Goal: Task Accomplishment & Management: Manage account settings

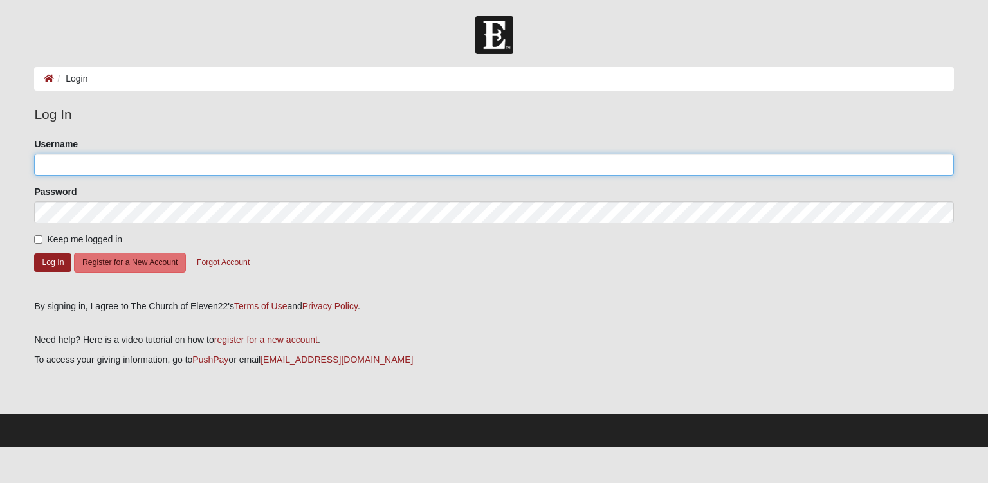
click at [60, 159] on input "Username" at bounding box center [493, 165] width 919 height 22
type input "aschwartz07"
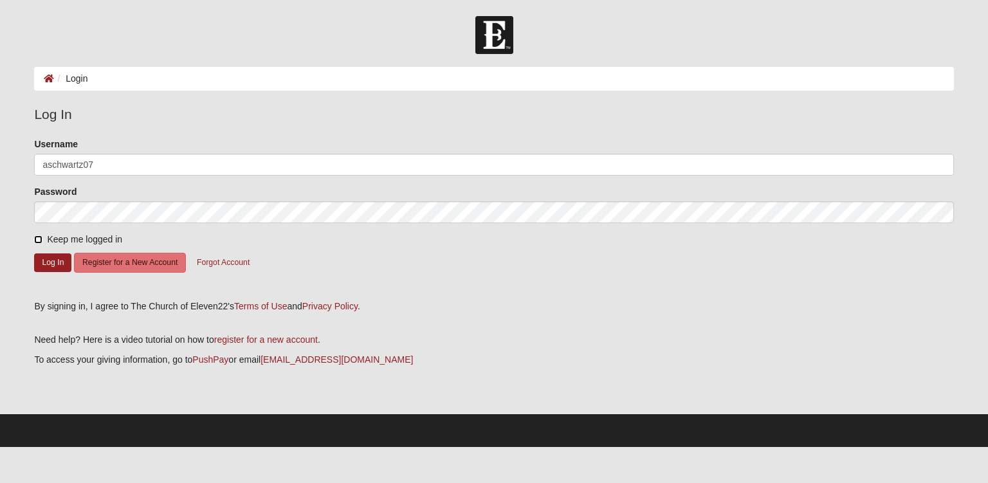
click at [36, 240] on input "Keep me logged in" at bounding box center [38, 239] width 8 height 8
checkbox input "true"
click at [111, 259] on button "Register for a New Account" at bounding box center [130, 263] width 112 height 20
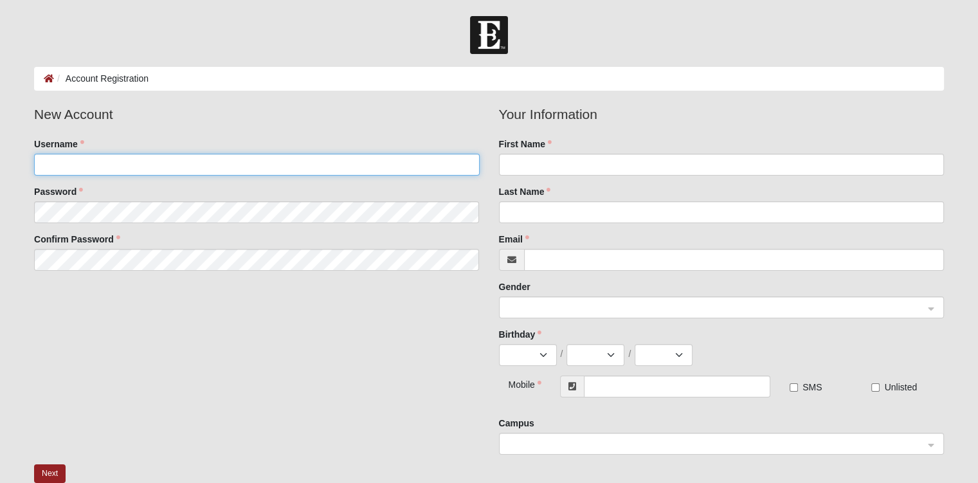
click at [76, 154] on input "Username" at bounding box center [256, 165] width 445 height 22
type input "aschwartz07"
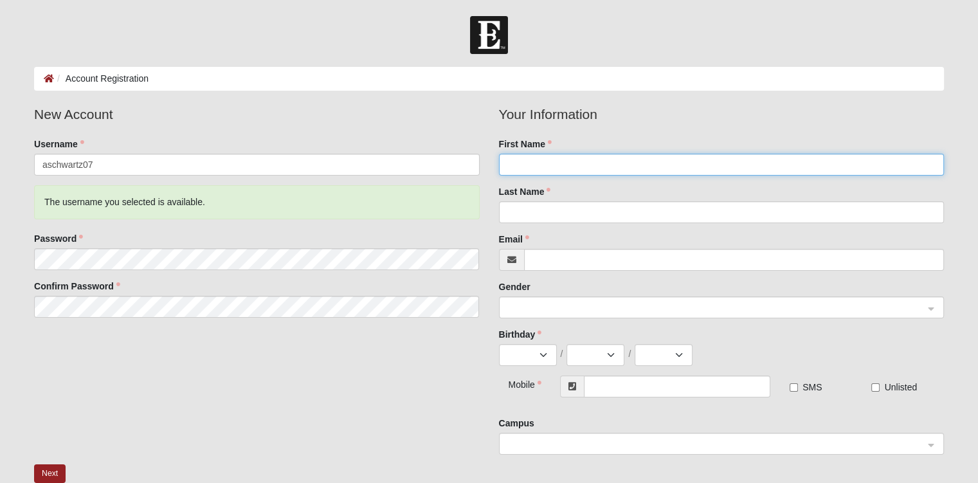
click at [528, 171] on input "First Name" at bounding box center [721, 165] width 445 height 22
type input "[PERSON_NAME]"
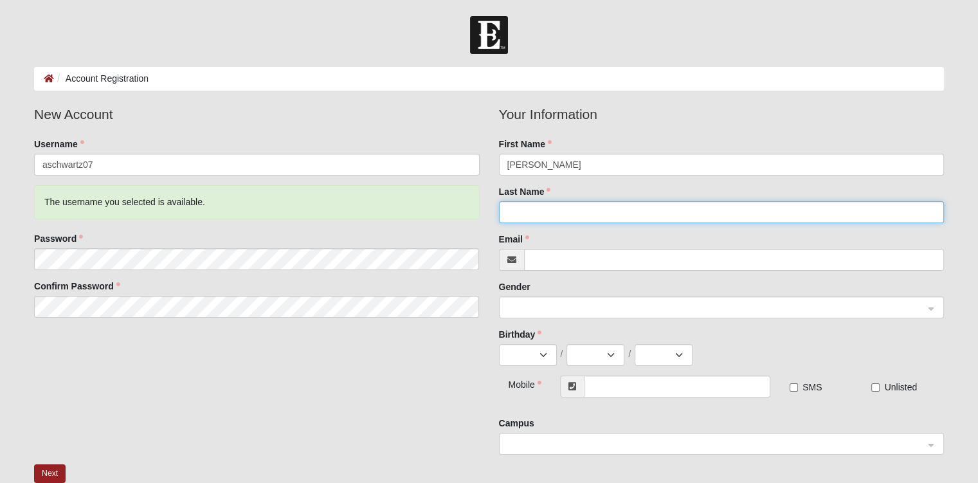
click at [524, 215] on input "Last Name" at bounding box center [721, 212] width 445 height 22
type input "[PERSON_NAME]"
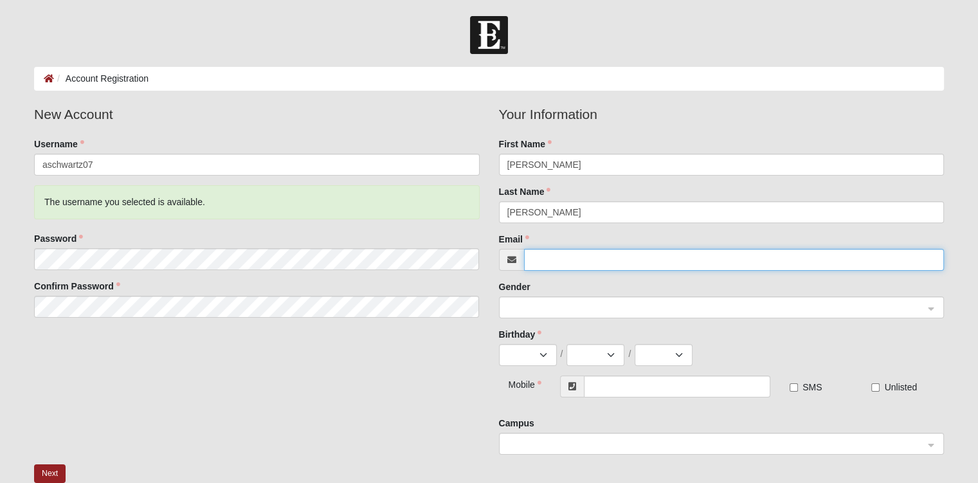
click at [537, 258] on input "Email" at bounding box center [734, 260] width 420 height 22
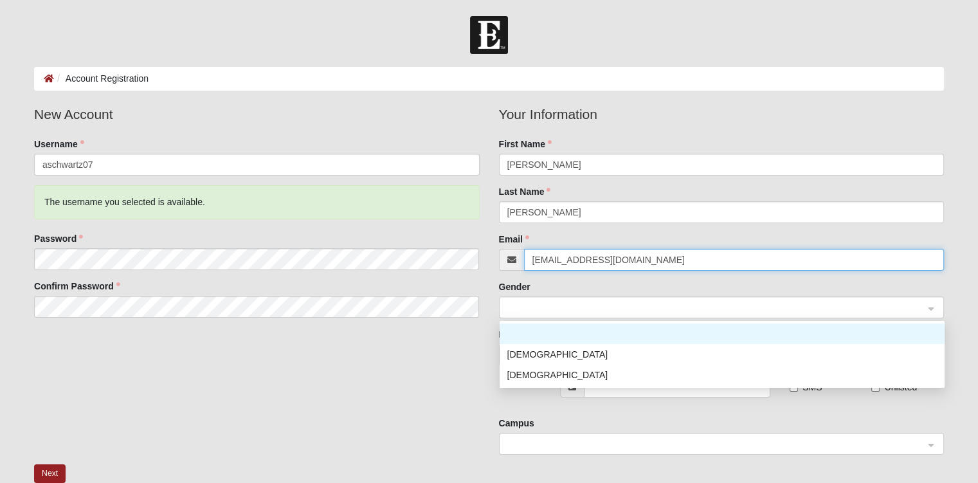
click at [536, 301] on span at bounding box center [715, 308] width 417 height 14
type input "[EMAIL_ADDRESS][DOMAIN_NAME]"
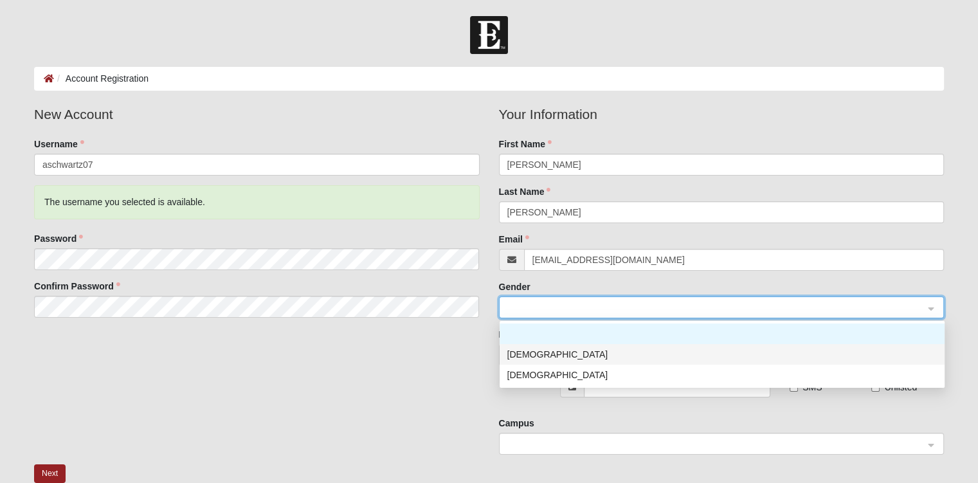
click at [527, 349] on div "[DEMOGRAPHIC_DATA]" at bounding box center [722, 354] width 430 height 14
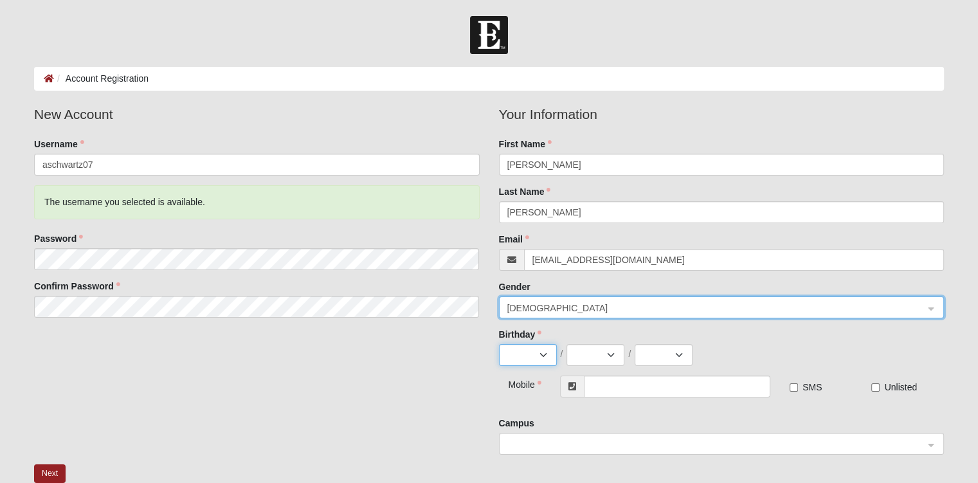
click at [527, 349] on select "Jan Feb Mar Apr May Jun Jul Aug Sep Oct Nov Dec" at bounding box center [528, 355] width 58 height 22
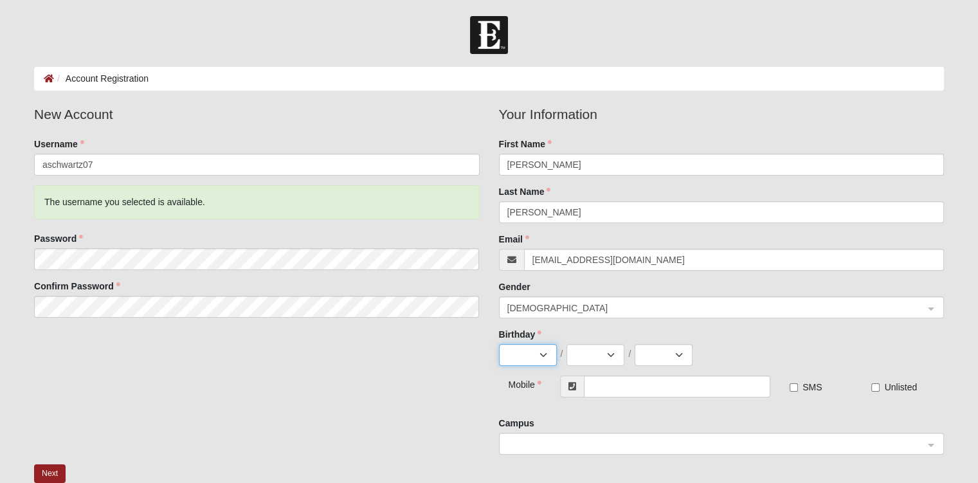
select select "5"
click at [499, 344] on select "Jan Feb Mar Apr May Jun Jul Aug Sep Oct Nov Dec" at bounding box center [528, 355] width 58 height 22
click at [603, 354] on select "1 2 3 4 5 6 7 8 9 10 11 12 13 14 15 16 17 18 19 20 21 22 23 24 25 26 27 28 29 3…" at bounding box center [596, 355] width 58 height 22
select select "1"
click at [567, 344] on select "1 2 3 4 5 6 7 8 9 10 11 12 13 14 15 16 17 18 19 20 21 22 23 24 25 26 27 28 29 3…" at bounding box center [596, 355] width 58 height 22
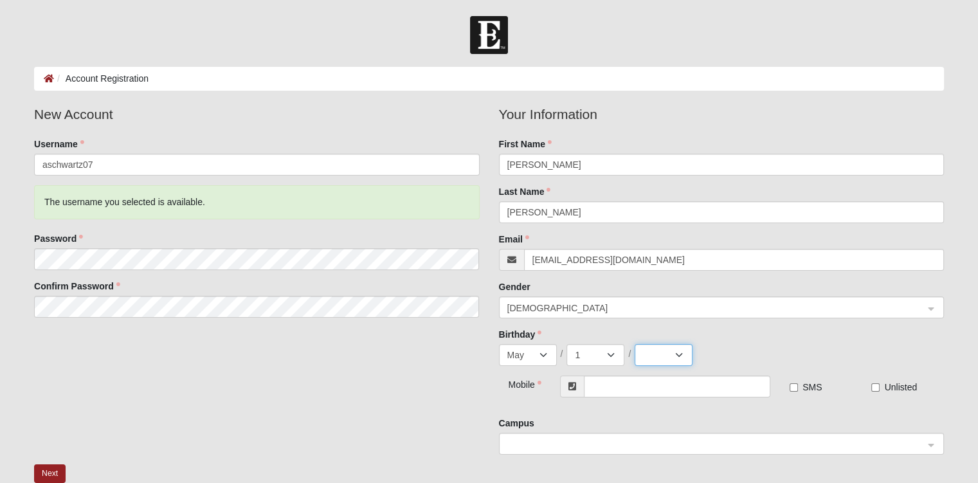
click at [677, 348] on select "2025 2024 2023 2022 2021 2020 2019 2018 2017 2016 2015 2014 2013 2012 2011 2010…" at bounding box center [664, 355] width 58 height 22
select select "1983"
click at [635, 344] on select "2025 2024 2023 2022 2021 2020 2019 2018 2017 2016 2015 2014 2013 2012 2011 2010…" at bounding box center [664, 355] width 58 height 22
click at [707, 387] on input "text" at bounding box center [677, 387] width 187 height 22
type input "[PHONE_NUMBER]"
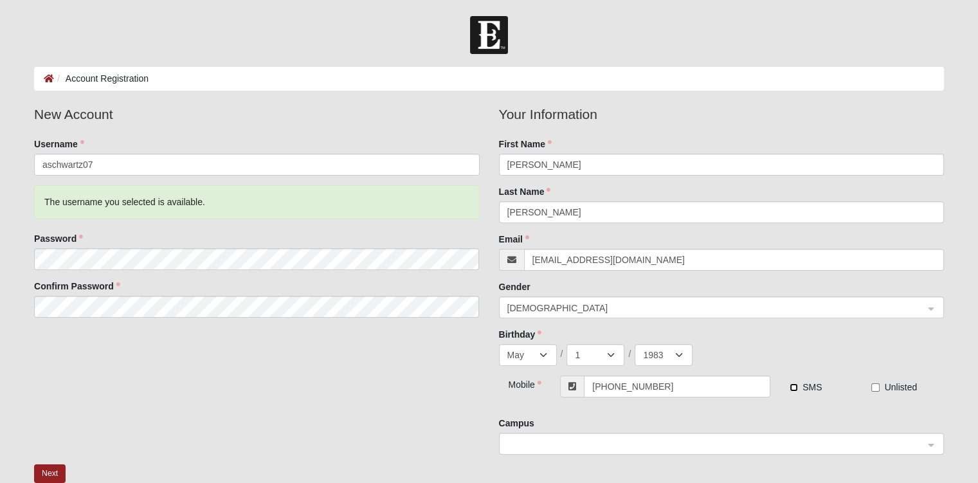
click at [792, 390] on input "SMS" at bounding box center [794, 387] width 8 height 8
checkbox input "true"
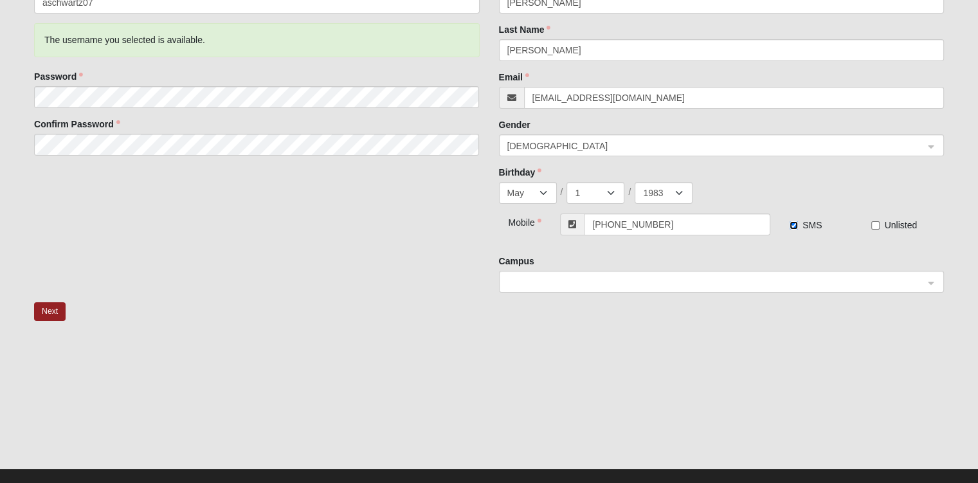
scroll to position [180, 0]
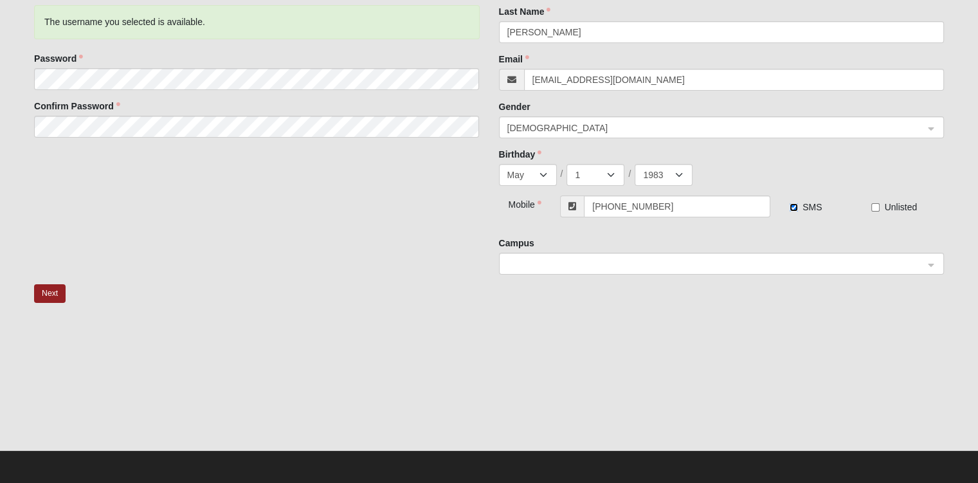
click at [720, 261] on span at bounding box center [715, 264] width 417 height 14
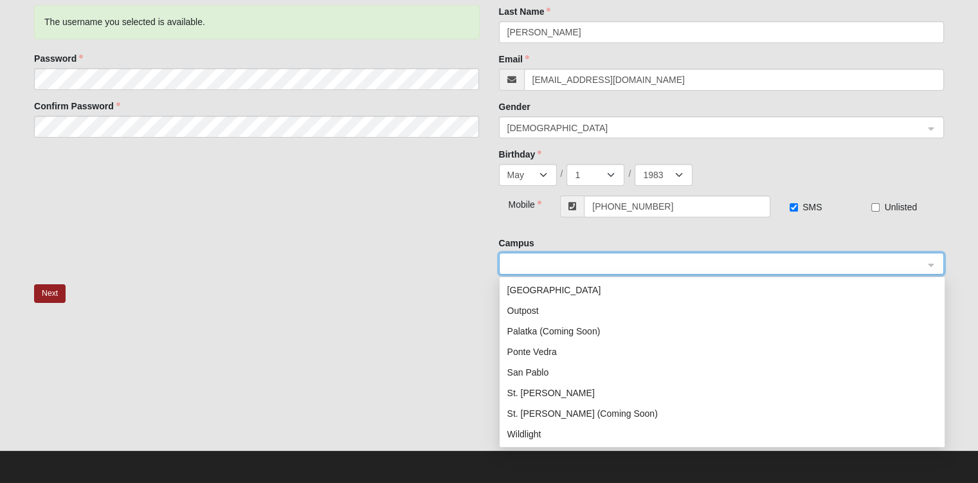
scroll to position [163, 0]
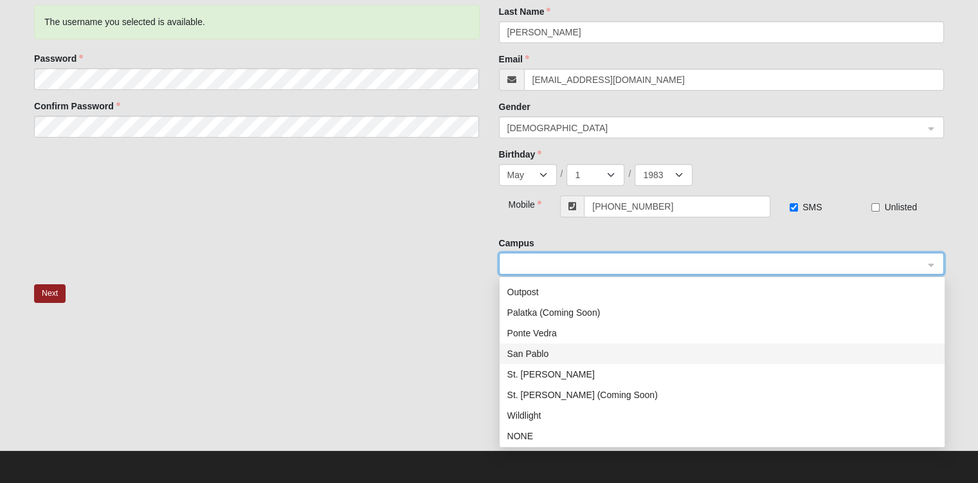
click at [543, 349] on div "San Pablo" at bounding box center [722, 354] width 430 height 14
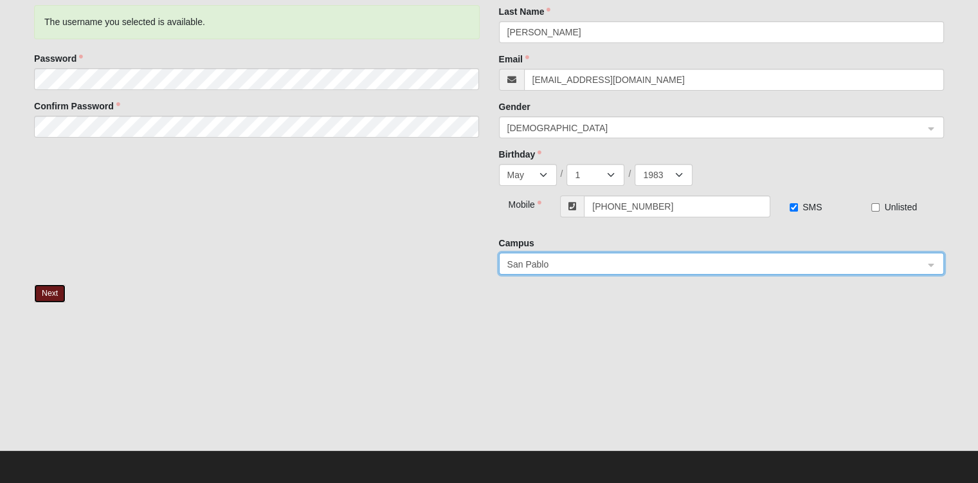
click at [47, 294] on button "Next" at bounding box center [50, 293] width 32 height 19
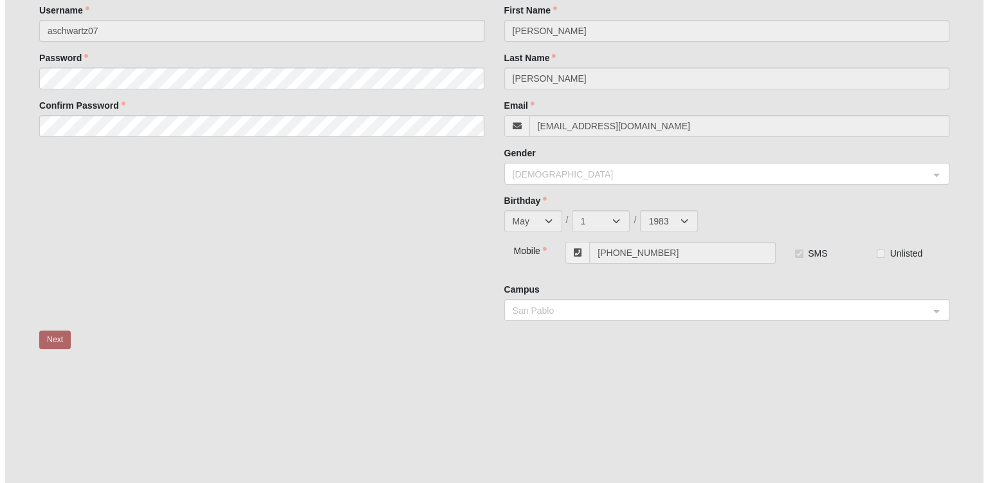
scroll to position [0, 0]
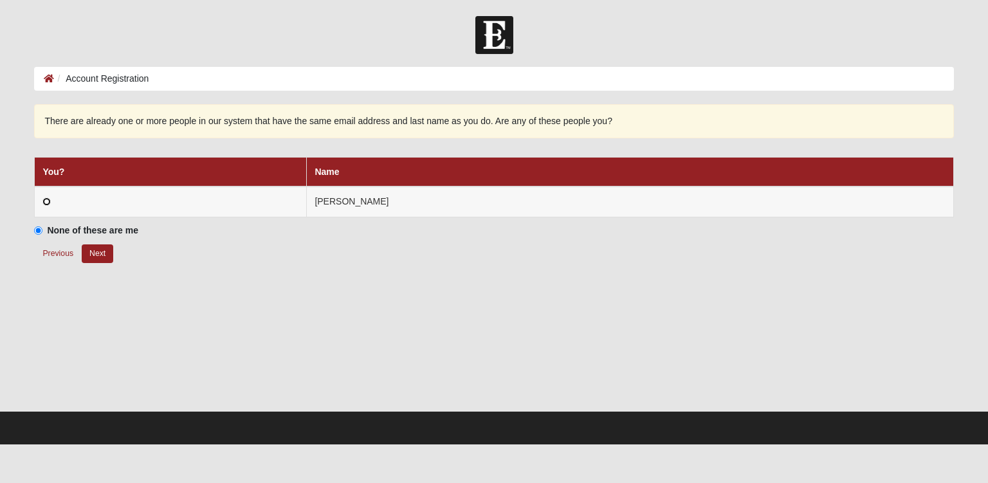
click at [44, 200] on input "radio" at bounding box center [46, 201] width 8 height 8
click at [91, 251] on button "Next" at bounding box center [98, 253] width 32 height 19
radio input "true"
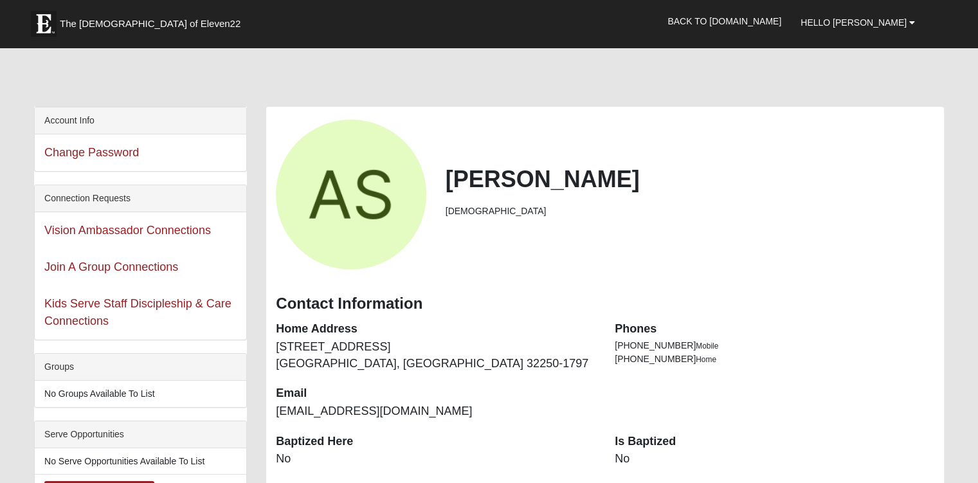
click at [913, 21] on b at bounding box center [912, 22] width 6 height 9
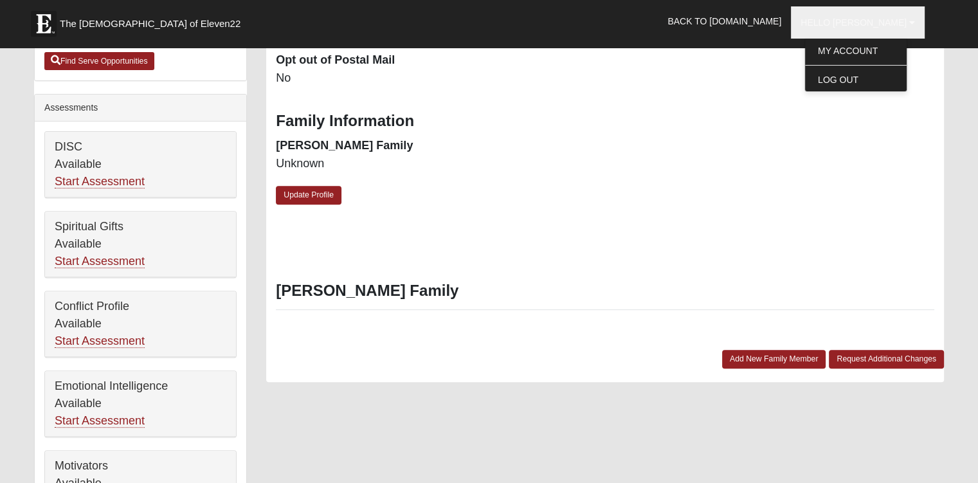
scroll to position [437, 0]
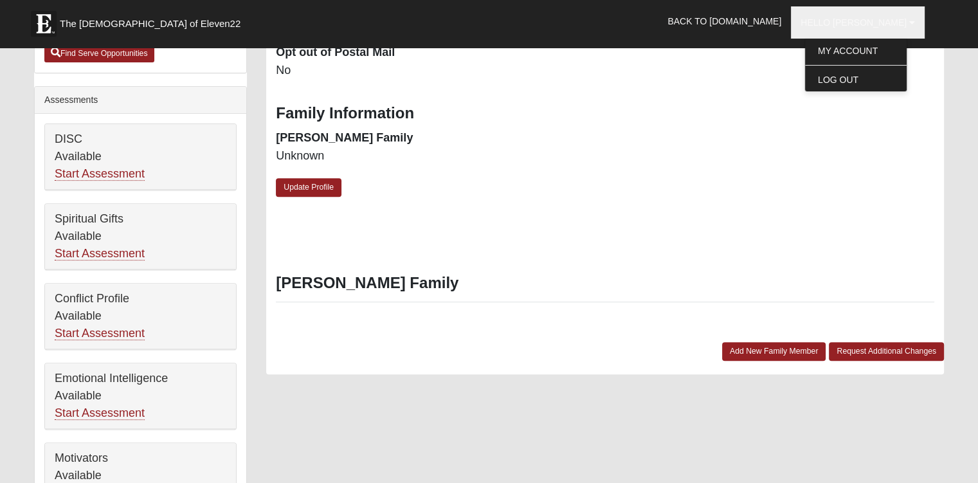
click at [316, 185] on link "Update Profile" at bounding box center [309, 187] width 66 height 19
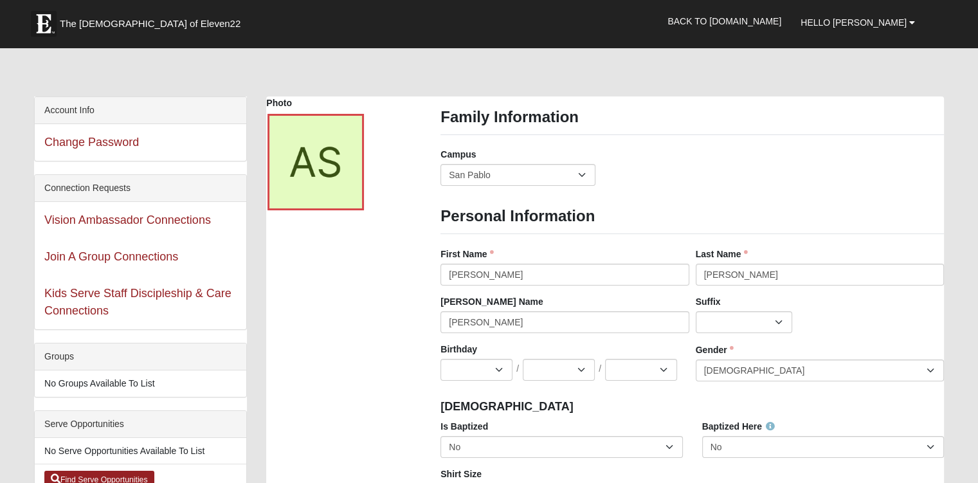
scroll to position [0, 0]
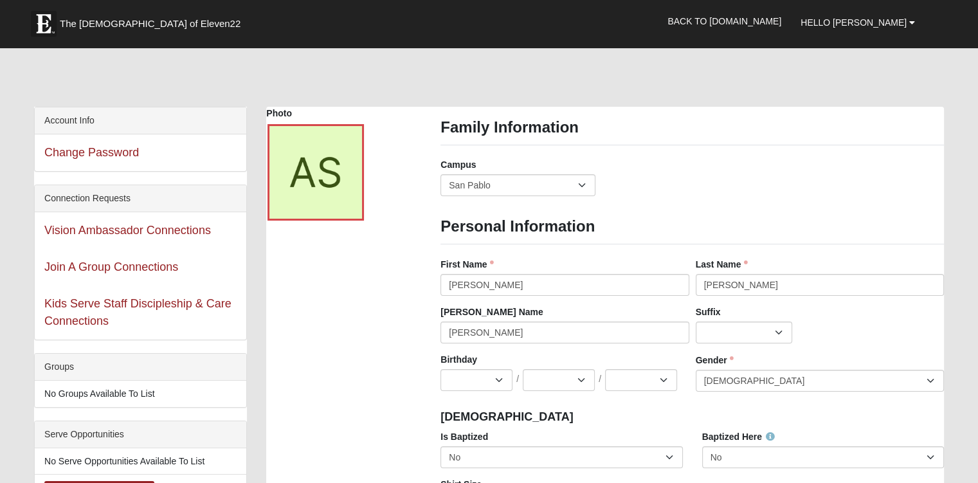
click at [329, 177] on div at bounding box center [316, 172] width 96 height 96
click at [352, 206] on icon at bounding box center [351, 205] width 9 height 9
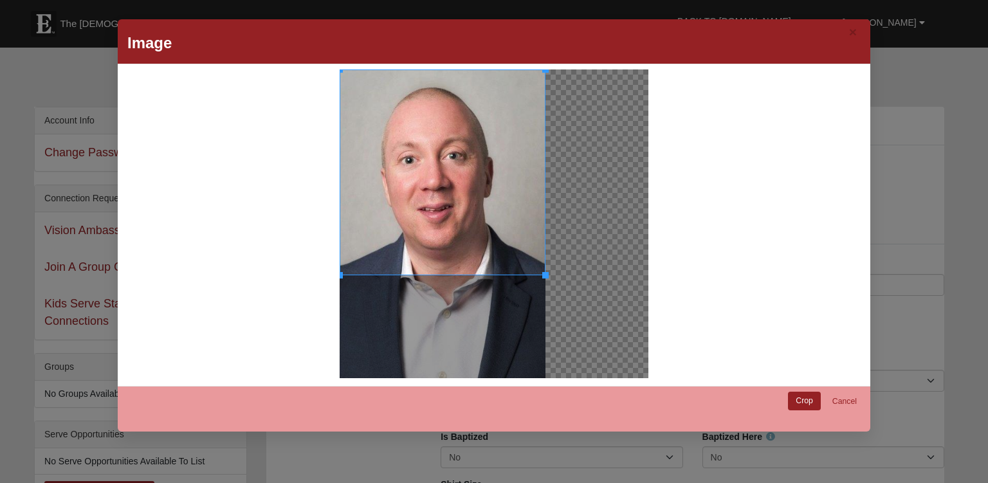
click at [527, 275] on div at bounding box center [443, 276] width 206 height 5
drag, startPoint x: 539, startPoint y: 273, endPoint x: 535, endPoint y: 316, distance: 43.3
click at [535, 316] on div at bounding box center [443, 223] width 206 height 309
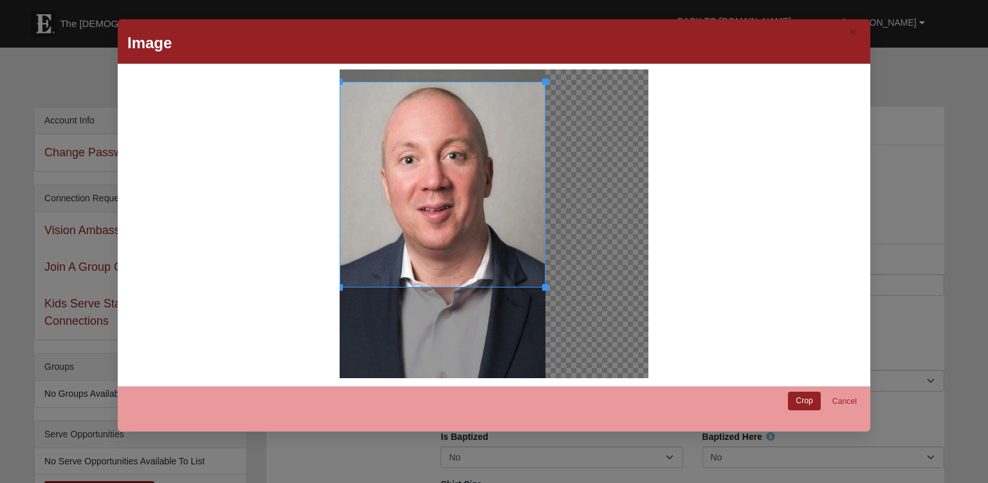
drag, startPoint x: 511, startPoint y: 172, endPoint x: 497, endPoint y: 184, distance: 18.7
click at [497, 184] on div at bounding box center [443, 185] width 206 height 206
click at [803, 401] on link "Crop" at bounding box center [804, 401] width 33 height 19
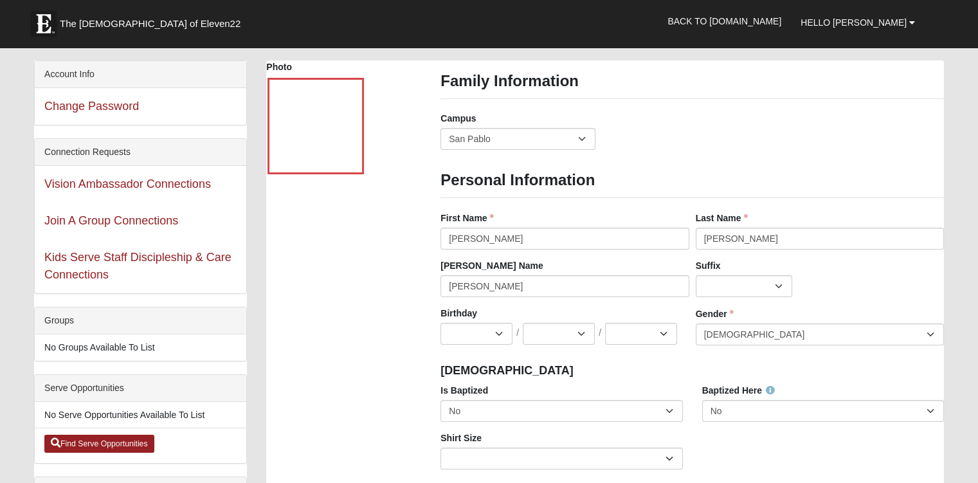
scroll to position [51, 0]
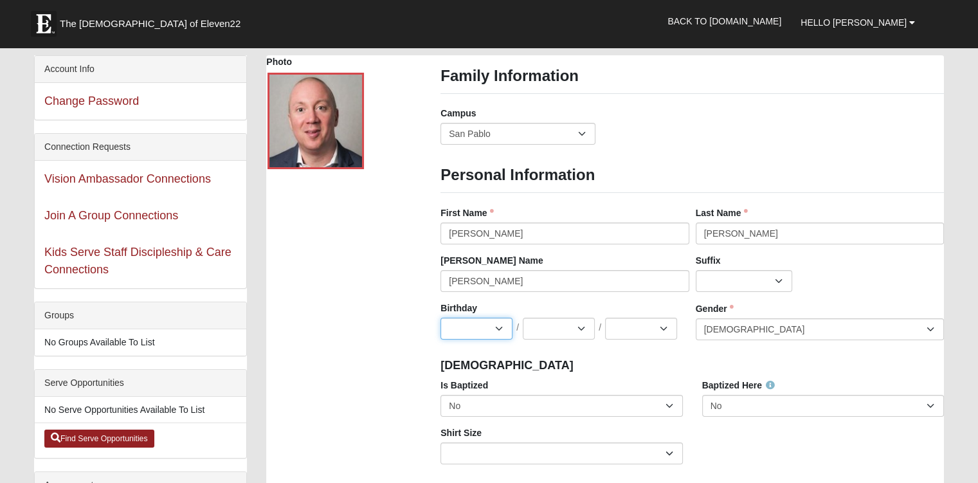
click at [491, 326] on select "Jan Feb Mar Apr May Jun [DATE] Aug Sep Oct Nov Dec" at bounding box center [477, 329] width 72 height 22
select select "5"
click at [441, 318] on select "Jan Feb Mar Apr May Jun [DATE] Aug Sep Oct Nov Dec" at bounding box center [477, 329] width 72 height 22
click at [535, 325] on select "1 2 3 4 5 6 7 8 9 10 11 12 13 14 15 16 17 18 19 20 21 22 23 24 25 26 27 28 29 3…" at bounding box center [559, 329] width 72 height 22
select select "1"
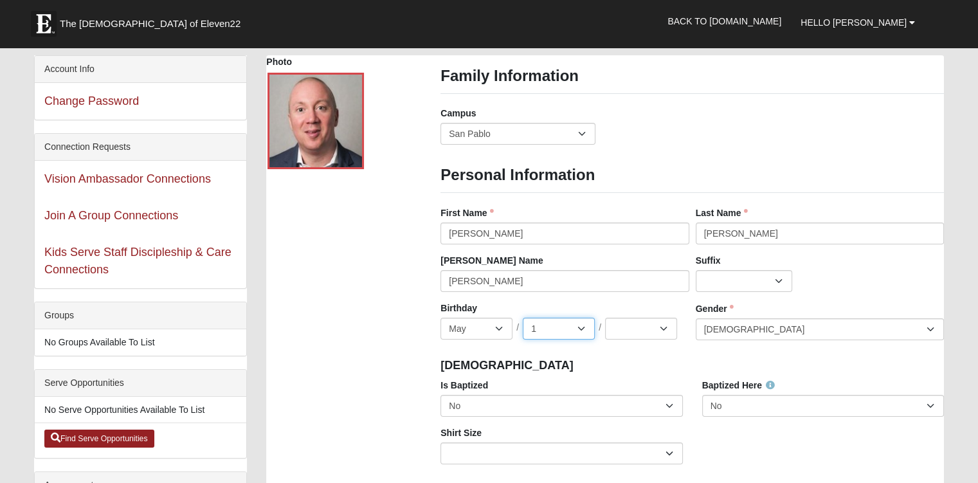
click at [523, 318] on select "1 2 3 4 5 6 7 8 9 10 11 12 13 14 15 16 17 18 19 20 21 22 23 24 25 26 27 28 29 3…" at bounding box center [559, 329] width 72 height 22
click at [662, 333] on select "2025 2024 2023 2022 2021 2020 2019 2018 2017 2016 2015 2014 2013 2012 2011 2010…" at bounding box center [641, 329] width 72 height 22
select select "1983"
click at [605, 318] on select "2025 2024 2023 2022 2021 2020 2019 2018 2017 2016 2015 2014 2013 2012 2011 2010…" at bounding box center [641, 329] width 72 height 22
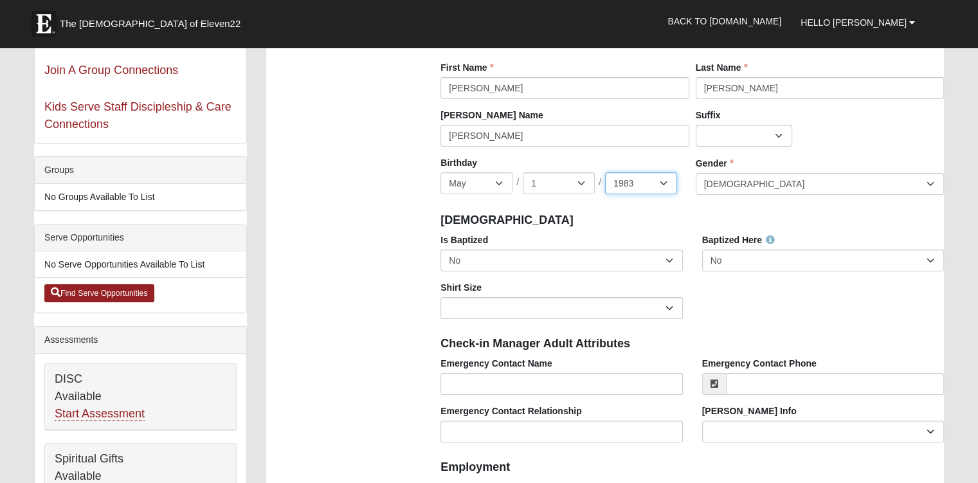
scroll to position [197, 0]
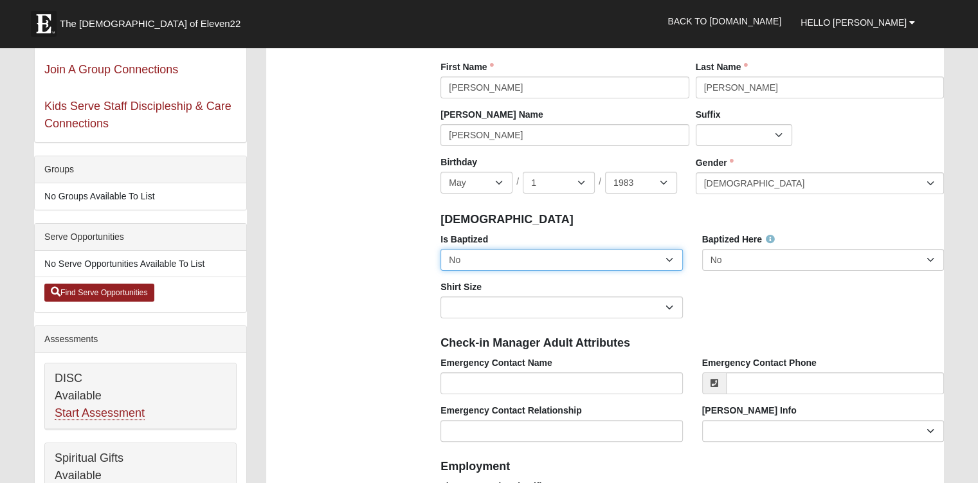
click at [670, 263] on select "No Yes" at bounding box center [562, 260] width 242 height 22
select select "True"
click at [441, 249] on select "No Yes" at bounding box center [562, 260] width 242 height 22
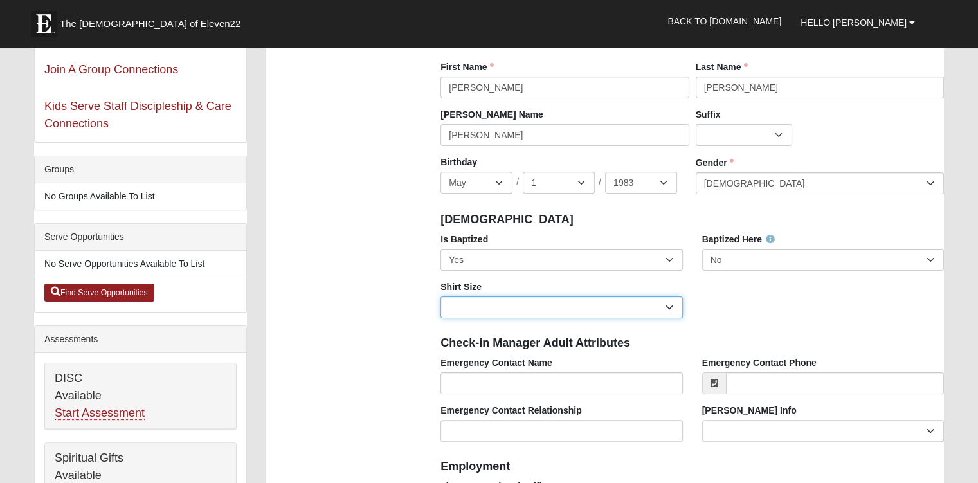
click at [652, 307] on select "Adult Small Adult Medium Adult Large Adult XL Adult XXL Adult 3XL Adult 4XL You…" at bounding box center [562, 308] width 242 height 22
select select "Adult Large"
click at [441, 297] on select "Adult Small Adult Medium Adult Large Adult XL Adult XXL Adult 3XL Adult 4XL You…" at bounding box center [562, 308] width 242 height 22
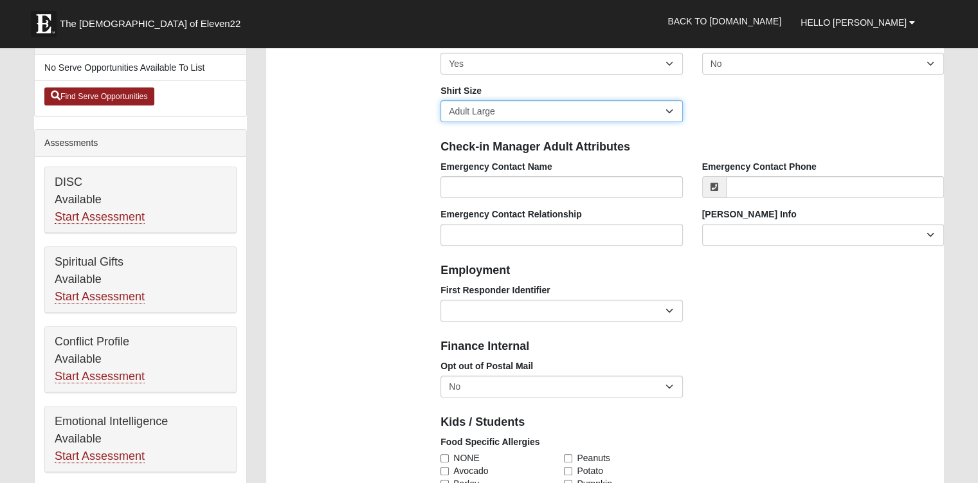
scroll to position [388, 0]
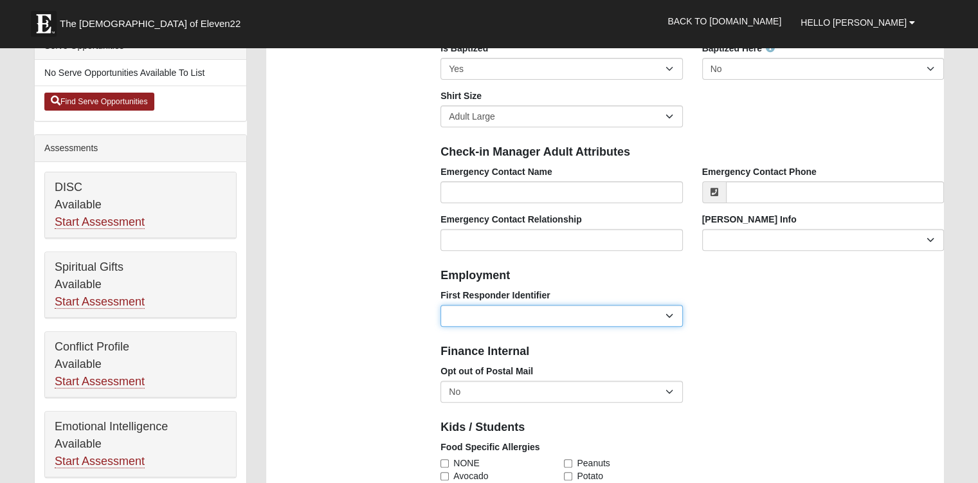
click at [670, 312] on select "EMT | Paramedic | Medical Firefighter | Fire Department Police Officer | Sherif…" at bounding box center [562, 316] width 242 height 22
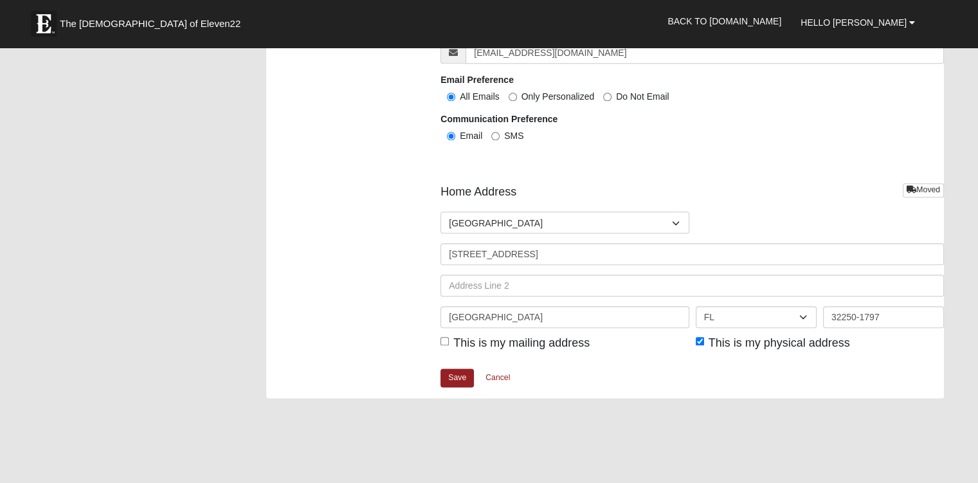
scroll to position [1490, 0]
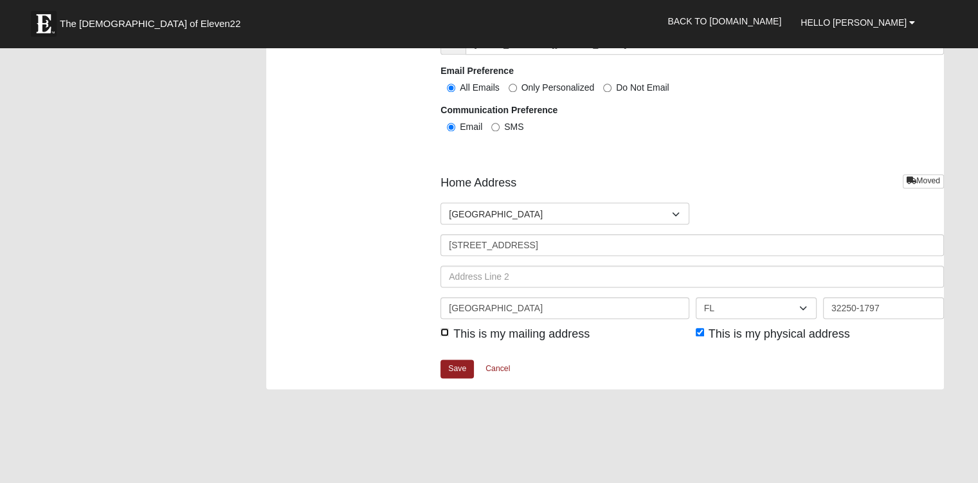
click at [444, 331] on input "This is my mailing address" at bounding box center [445, 332] width 8 height 8
checkbox input "true"
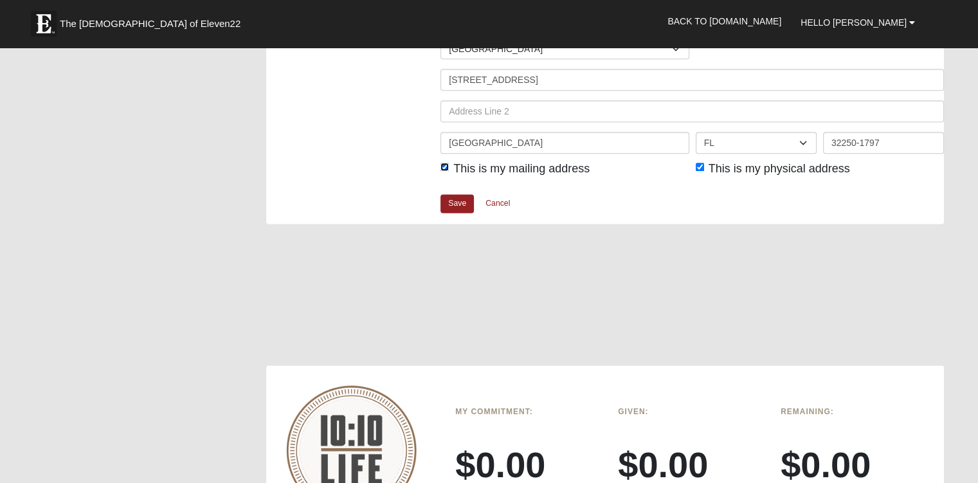
scroll to position [1656, 0]
click at [456, 201] on link "Save" at bounding box center [457, 203] width 33 height 19
